Goal: Task Accomplishment & Management: Manage account settings

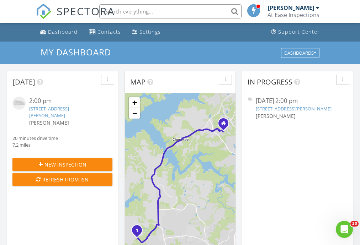
click at [277, 110] on link "[STREET_ADDRESS][PERSON_NAME]" at bounding box center [294, 109] width 76 height 6
click at [277, 110] on link "6695 Woodstock Rd, Acworth, GA 30102" at bounding box center [294, 109] width 76 height 6
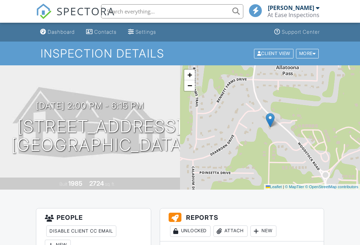
scroll to position [171, 0]
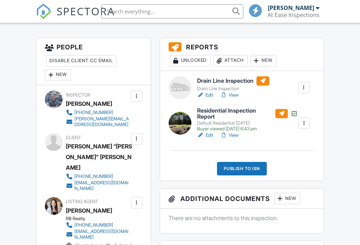
click at [207, 94] on link "Edit" at bounding box center [205, 95] width 16 height 7
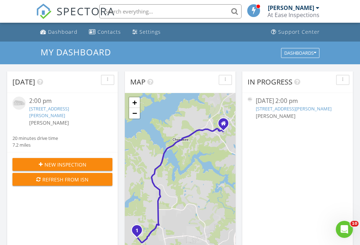
click at [276, 108] on link "6695 Woodstock Rd, Acworth, GA 30102" at bounding box center [294, 109] width 76 height 6
click at [283, 109] on link "[STREET_ADDRESS][PERSON_NAME]" at bounding box center [294, 109] width 76 height 6
click at [283, 109] on link "6695 Woodstock Rd, Acworth, GA 30102" at bounding box center [294, 109] width 76 height 6
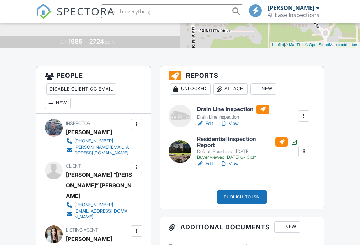
click at [211, 123] on link "Edit" at bounding box center [205, 123] width 16 height 7
